Goal: Task Accomplishment & Management: Manage account settings

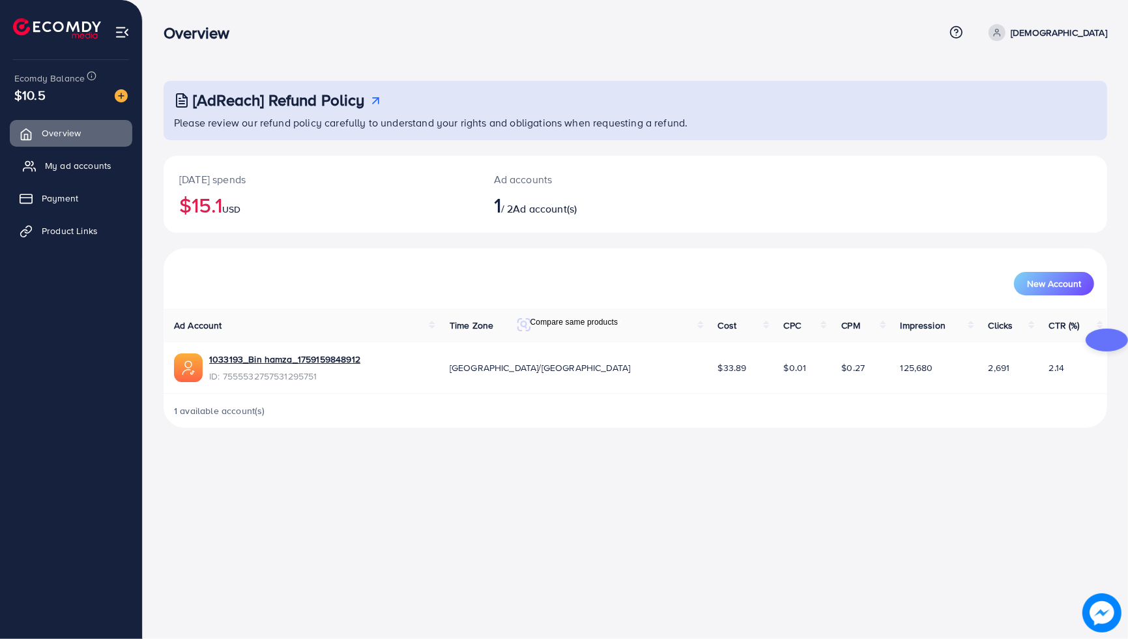
click at [57, 162] on span "My ad accounts" at bounding box center [78, 165] width 66 height 13
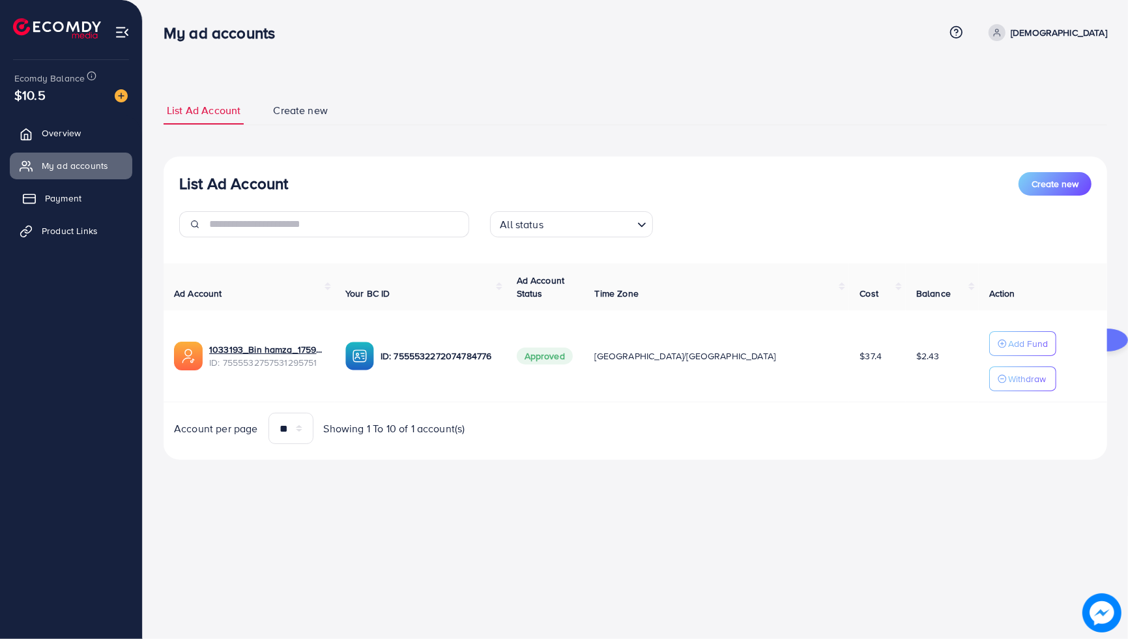
click at [78, 192] on span "Payment" at bounding box center [63, 198] width 36 height 13
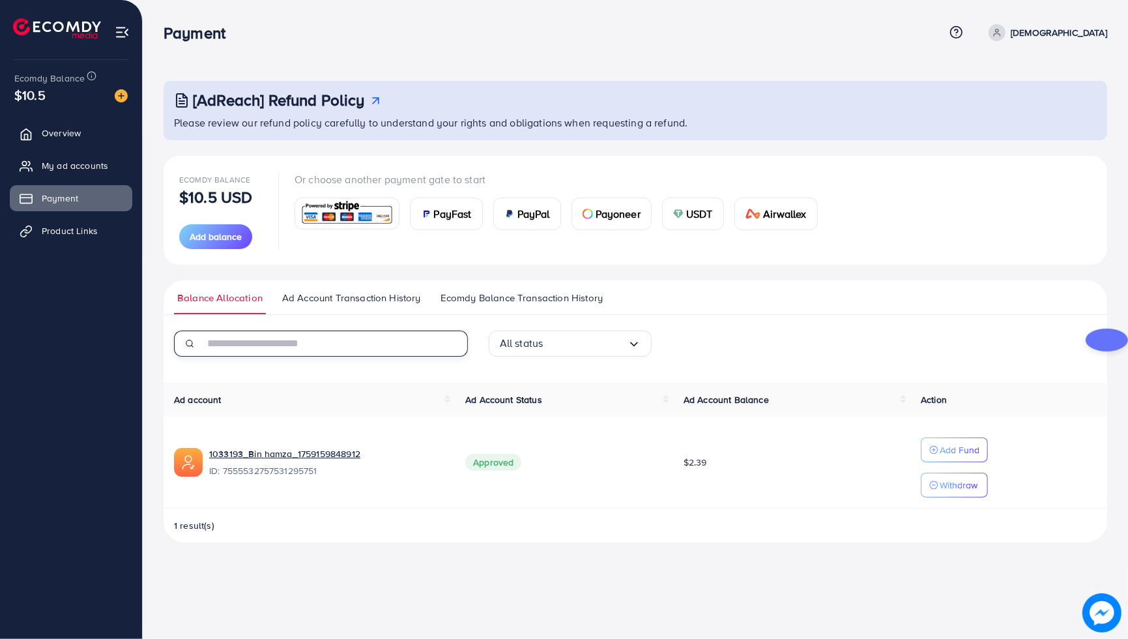
click at [318, 341] on input "text" at bounding box center [336, 343] width 264 height 26
click at [289, 307] on link "Ad Account Transaction History" at bounding box center [351, 302] width 145 height 23
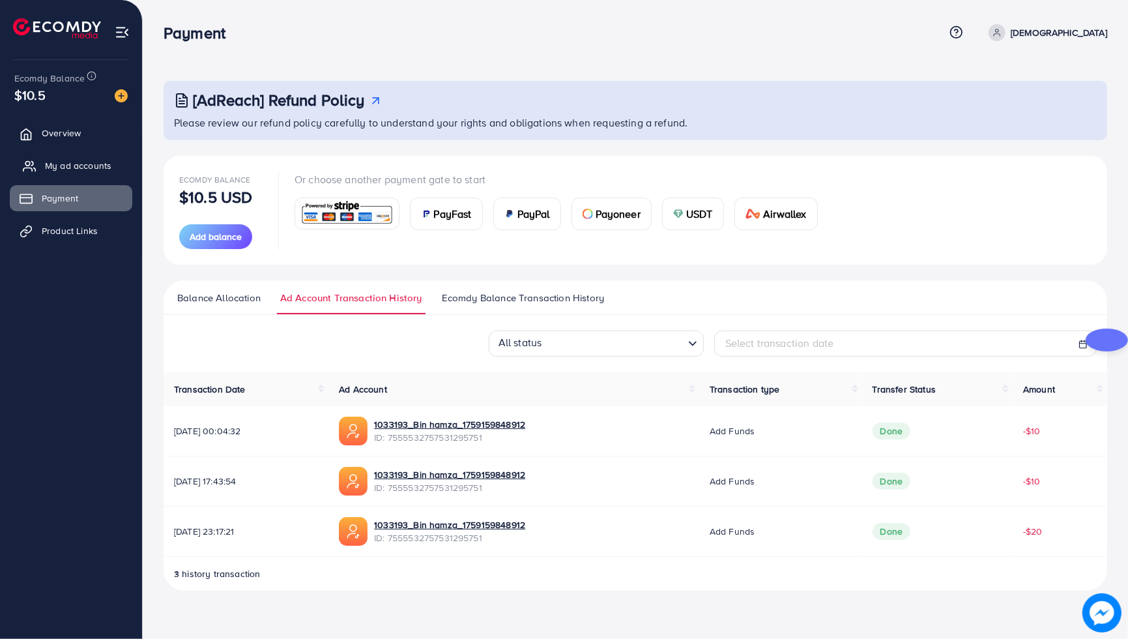
click at [115, 170] on link "My ad accounts" at bounding box center [71, 165] width 123 height 26
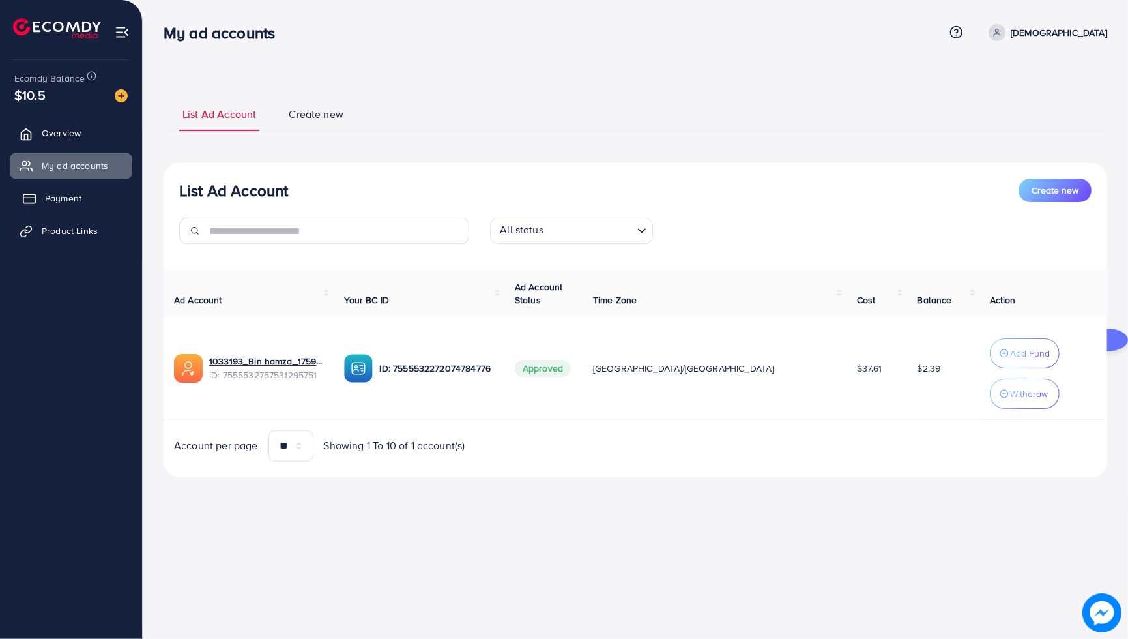
click at [106, 200] on link "Payment" at bounding box center [71, 198] width 123 height 26
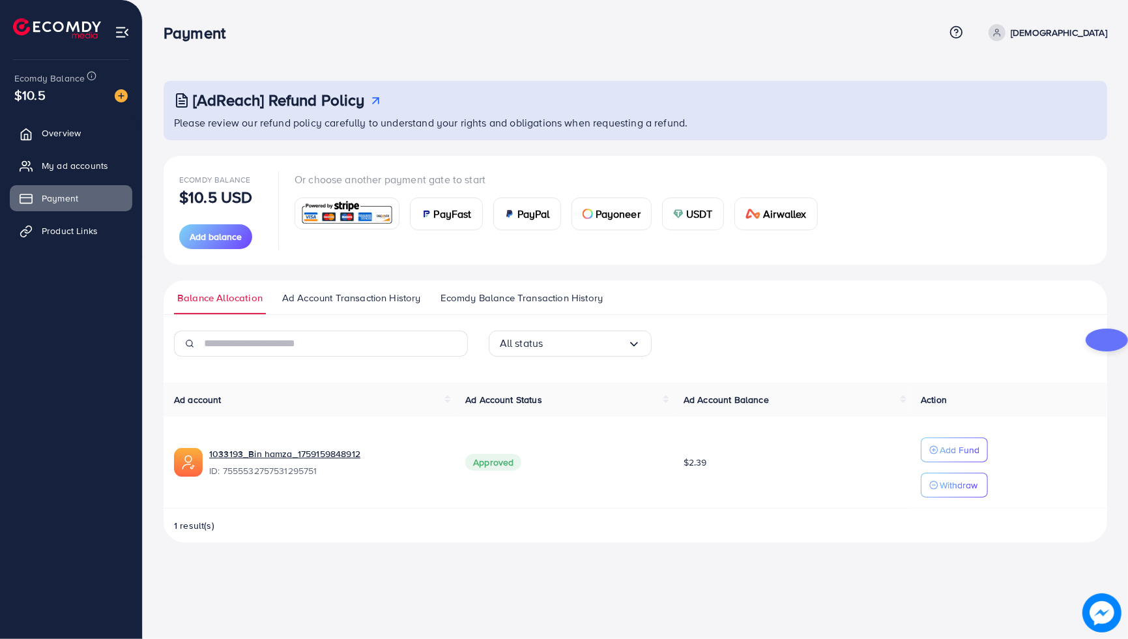
click at [380, 220] on img at bounding box center [347, 213] width 96 height 28
